Goal: Use online tool/utility: Utilize a website feature to perform a specific function

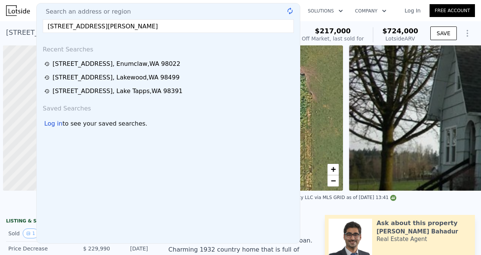
scroll to position [0, 3]
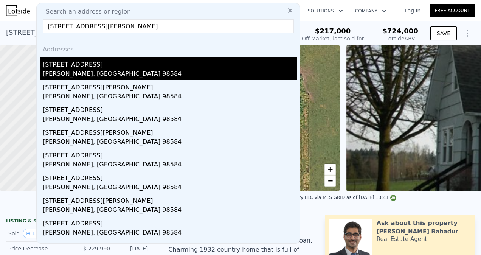
click at [85, 66] on div "[STREET_ADDRESS]" at bounding box center [170, 63] width 254 height 12
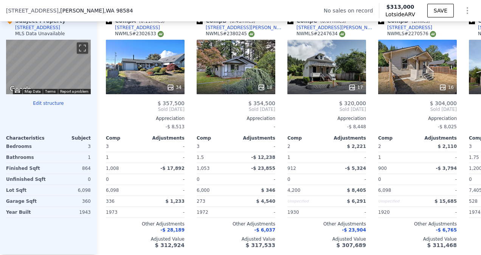
scroll to position [755, 0]
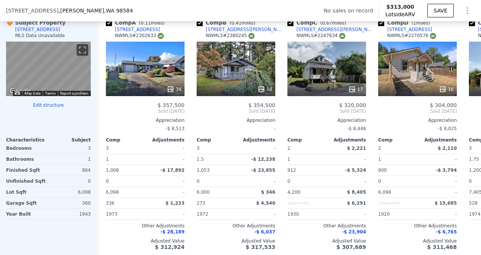
click at [51, 108] on button "Edit structure" at bounding box center [48, 105] width 85 height 6
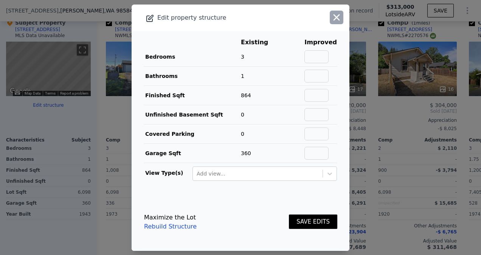
click at [331, 19] on icon "button" at bounding box center [336, 17] width 11 height 11
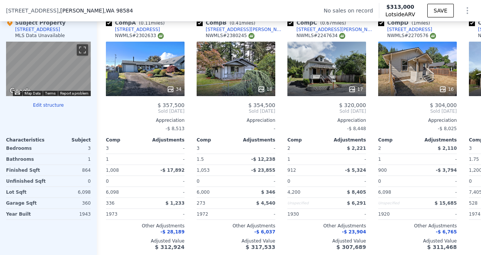
scroll to position [0, 0]
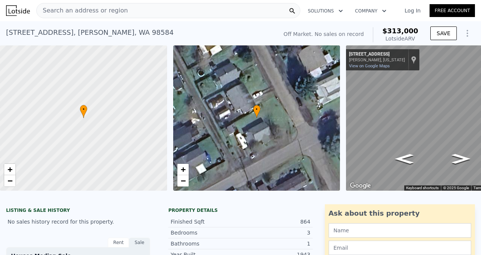
click at [101, 6] on div "Search an address or region" at bounding box center [82, 10] width 91 height 14
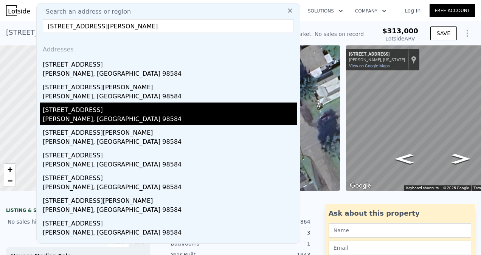
type input "[STREET_ADDRESS][PERSON_NAME]"
click at [99, 107] on div "[STREET_ADDRESS]" at bounding box center [170, 108] width 254 height 12
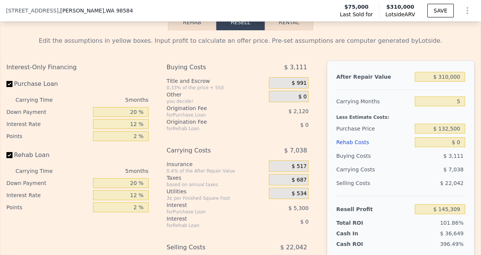
scroll to position [1188, 0]
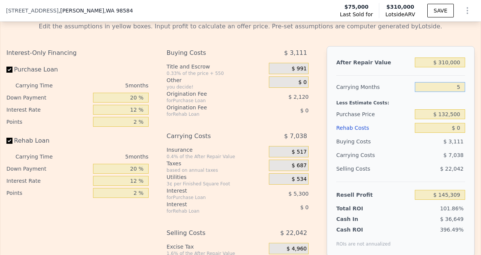
click at [455, 92] on input "5" at bounding box center [439, 87] width 50 height 10
type input "2"
type input "$ 149,531"
type input "2"
drag, startPoint x: 456, startPoint y: 123, endPoint x: 436, endPoint y: 125, distance: 20.2
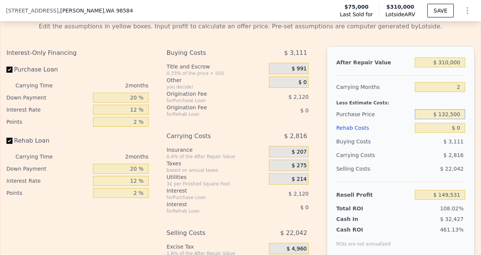
click at [436, 119] on input "$ 132,500" at bounding box center [439, 114] width 50 height 10
type input "$ 230,000"
click at [456, 133] on input "$ 0" at bounding box center [439, 128] width 50 height 10
type input "$ 48,586"
type input "$ 020"
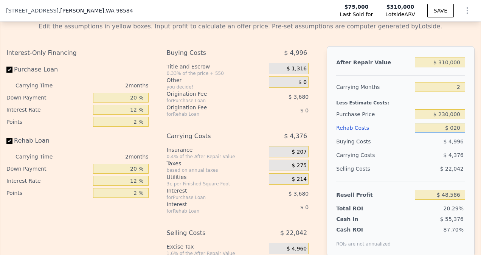
type input "$ 48,566"
type input "$ 020,000"
type input "$ 27,946"
click at [438, 133] on input "$ 020,000" at bounding box center [439, 128] width 50 height 10
type input "$ 20,000"
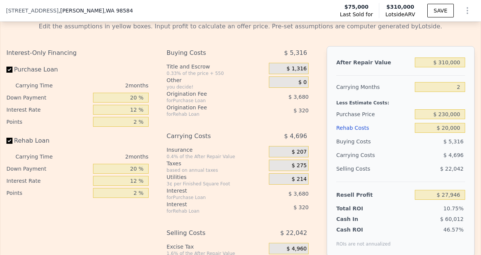
click at [351, 162] on div "Carrying Costs" at bounding box center [359, 155] width 47 height 14
click at [444, 119] on input "$ 230,000" at bounding box center [439, 114] width 50 height 10
type input "$ 215,000"
click at [393, 121] on div "Purchase Price" at bounding box center [374, 114] width 76 height 14
type input "$ 43,476"
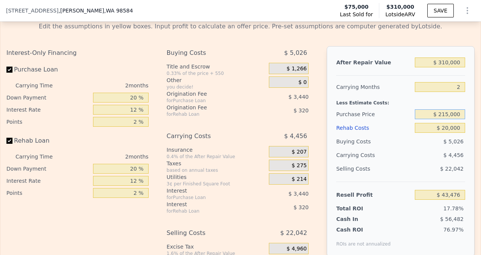
click at [444, 119] on input "$ 215,000" at bounding box center [439, 114] width 50 height 10
click at [400, 121] on div "Purchase Price" at bounding box center [374, 114] width 76 height 14
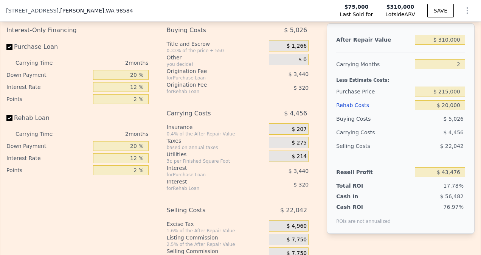
scroll to position [1215, 0]
